Goal: Task Accomplishment & Management: Use online tool/utility

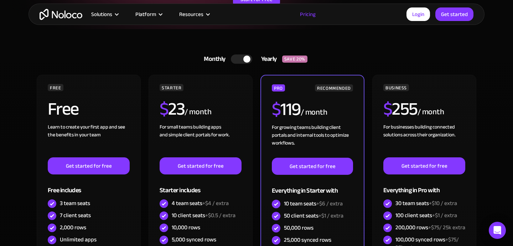
click at [242, 54] on link "Monthly Yearly SAVE 20%" at bounding box center [256, 59] width 123 height 17
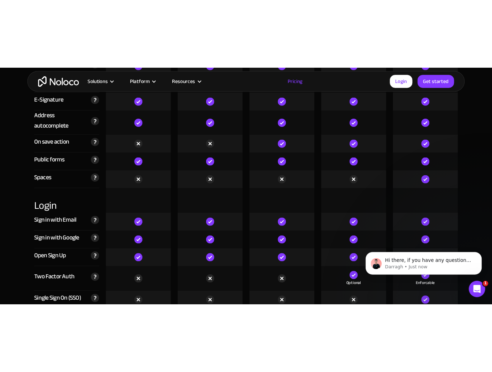
scroll to position [2264, 0]
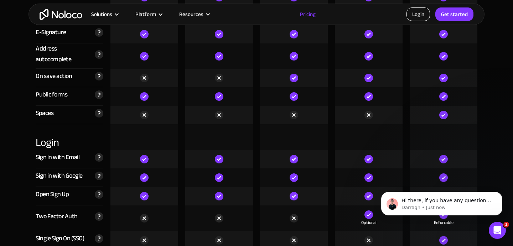
click at [415, 10] on link "Login" at bounding box center [418, 14] width 24 height 14
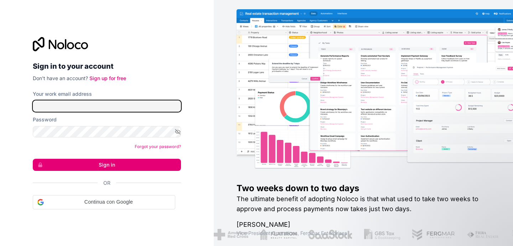
click at [95, 105] on input "Your work email address" at bounding box center [107, 105] width 148 height 11
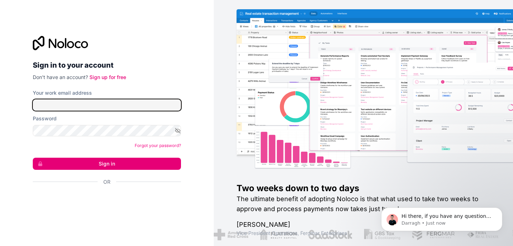
click at [0, 246] on com-1password-button at bounding box center [0, 246] width 0 height 0
type input "[PERSON_NAME][EMAIL_ADDRESS][DOMAIN_NAME]"
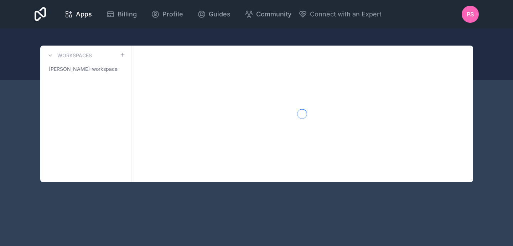
click at [106, 163] on div "Workspaces [PERSON_NAME]-workspace" at bounding box center [85, 114] width 91 height 137
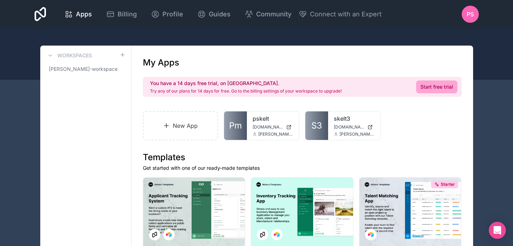
click at [173, 121] on link "New App" at bounding box center [181, 125] width 76 height 29
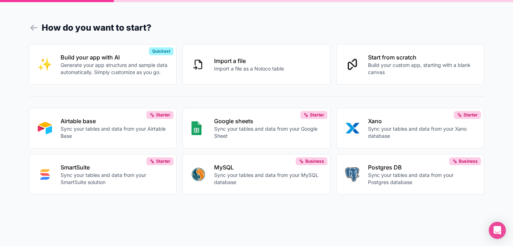
click at [385, 70] on p "Build your custom app, starting with a blank canvas" at bounding box center [422, 69] width 108 height 14
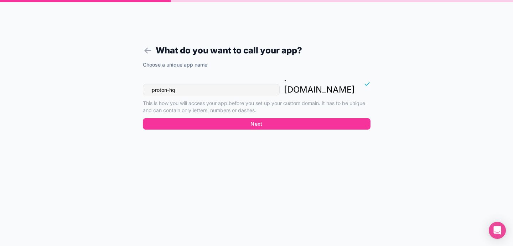
click at [280, 118] on button "Next" at bounding box center [257, 123] width 228 height 11
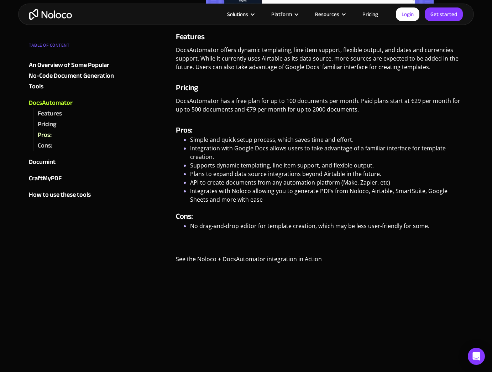
scroll to position [743, 0]
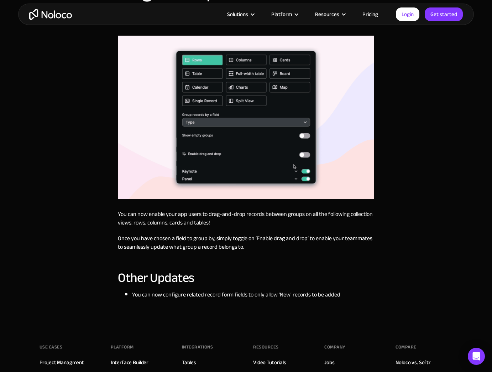
scroll to position [859, 0]
